Goal: Task Accomplishment & Management: Manage account settings

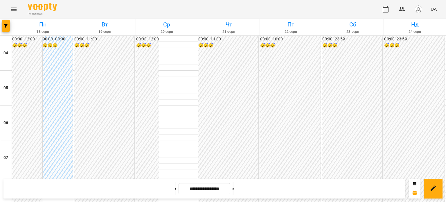
scroll to position [232, 0]
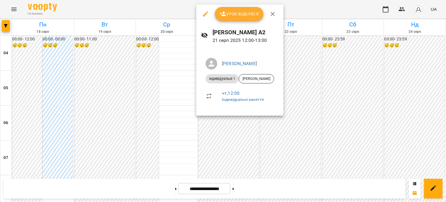
click at [234, 17] on span "Урок відбувся" at bounding box center [240, 13] width 40 height 7
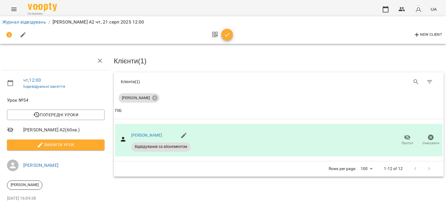
click at [224, 34] on icon "button" at bounding box center [227, 34] width 7 height 7
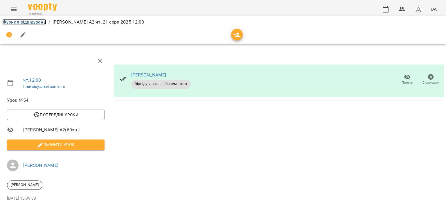
click at [24, 21] on link "Журнал відвідувань" at bounding box center [24, 22] width 44 height 6
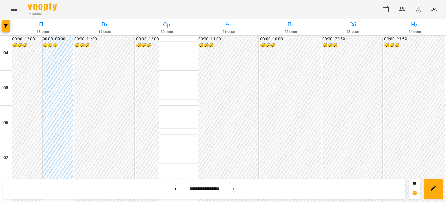
scroll to position [291, 0]
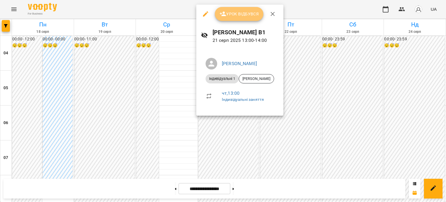
click at [231, 14] on span "Урок відбувся" at bounding box center [240, 13] width 40 height 7
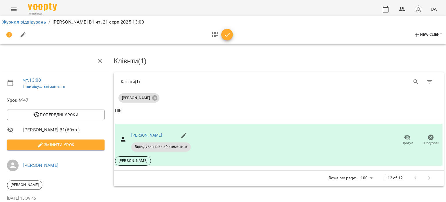
click at [228, 34] on icon "button" at bounding box center [227, 34] width 7 height 7
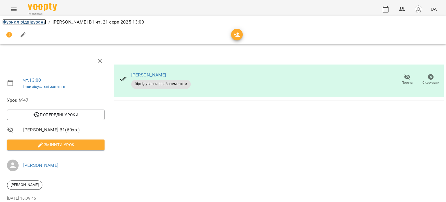
click at [28, 22] on link "Журнал відвідувань" at bounding box center [24, 22] width 44 height 6
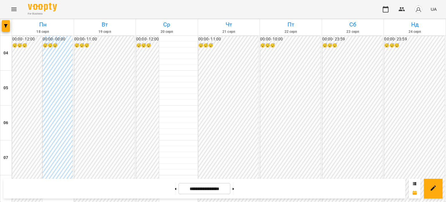
scroll to position [522, 0]
